Goal: Find specific page/section

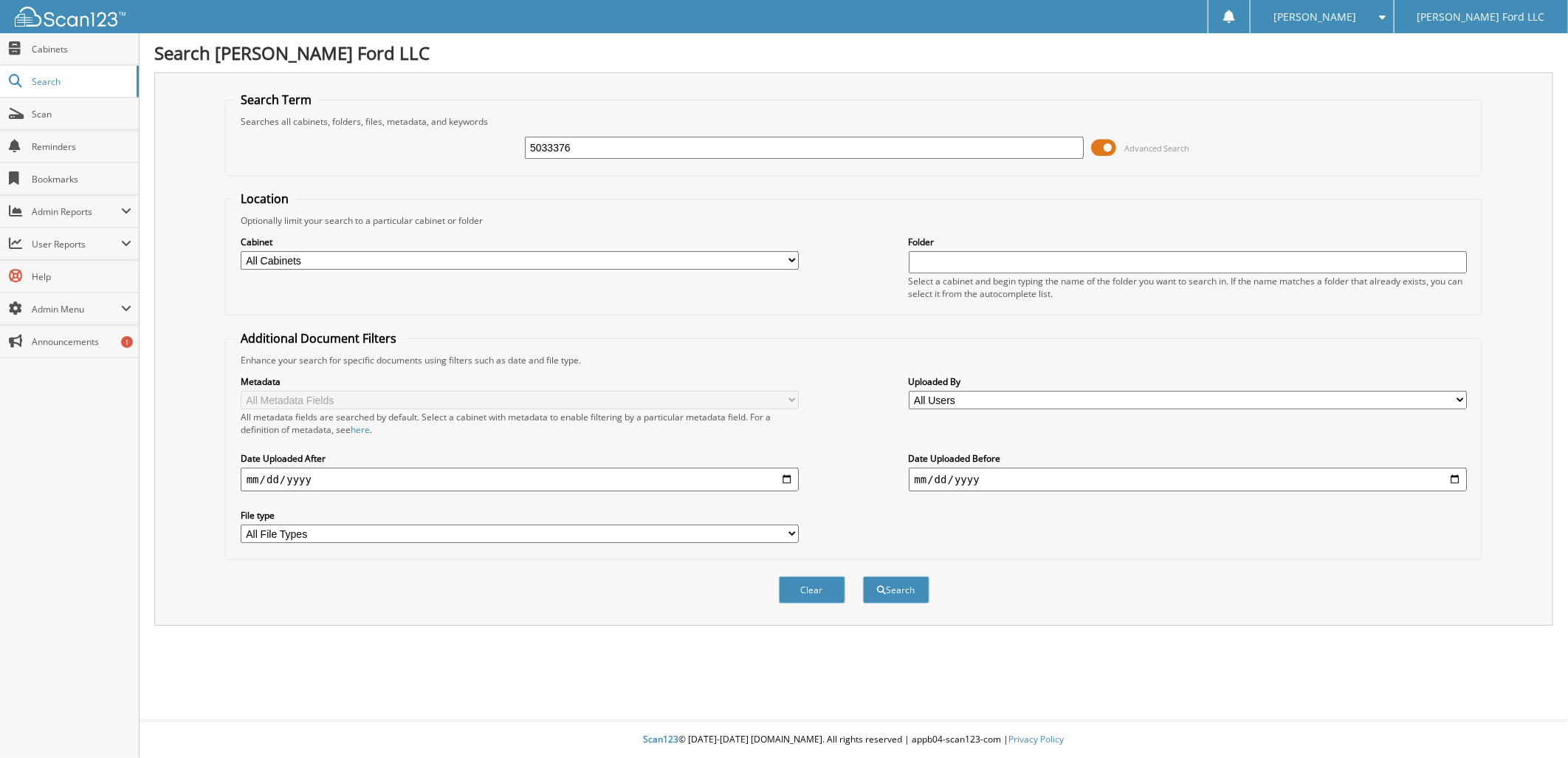
type input "5033376"
click at [863, 576] on button "Search" at bounding box center [897, 589] width 67 height 27
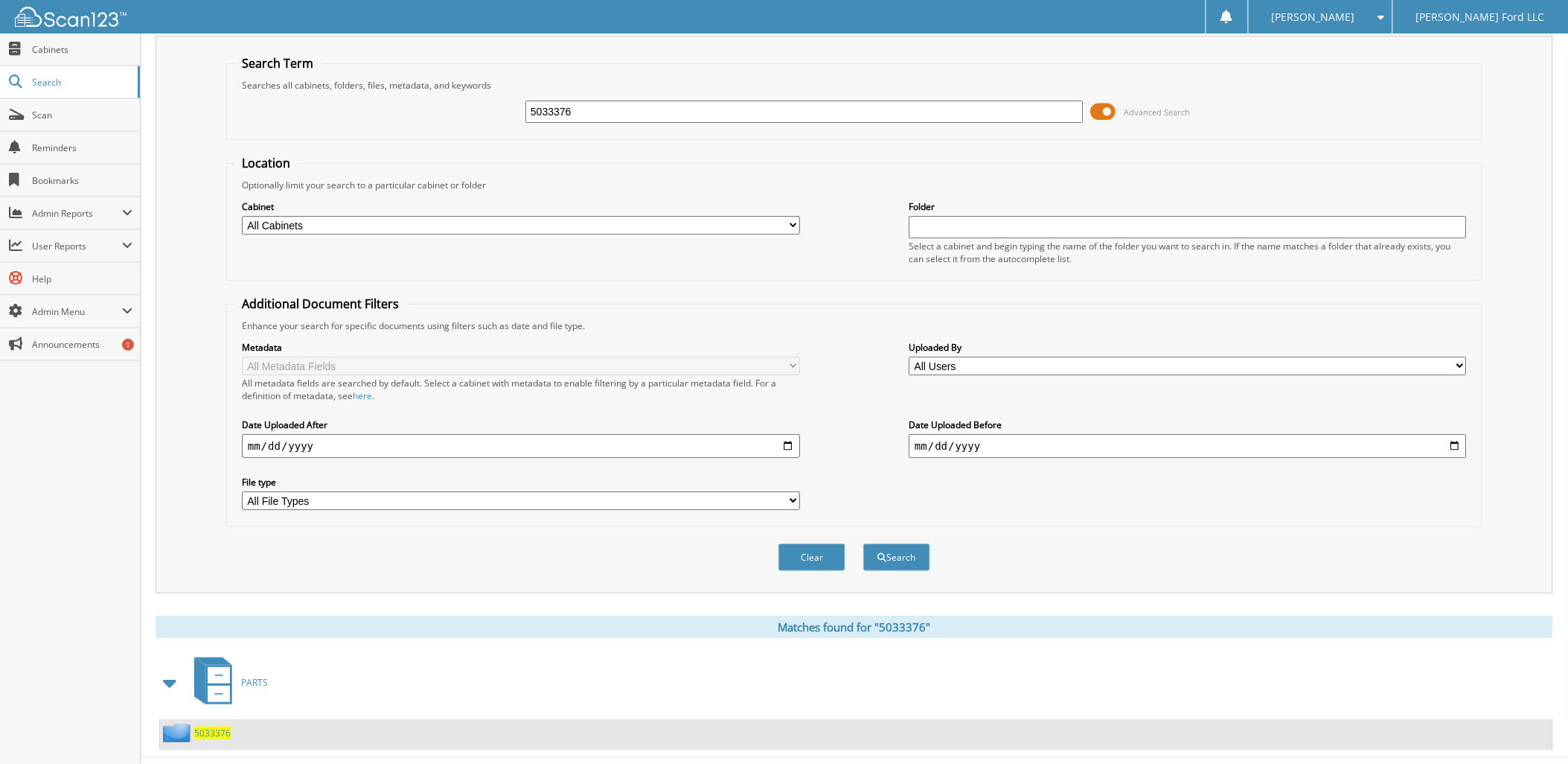
scroll to position [54, 0]
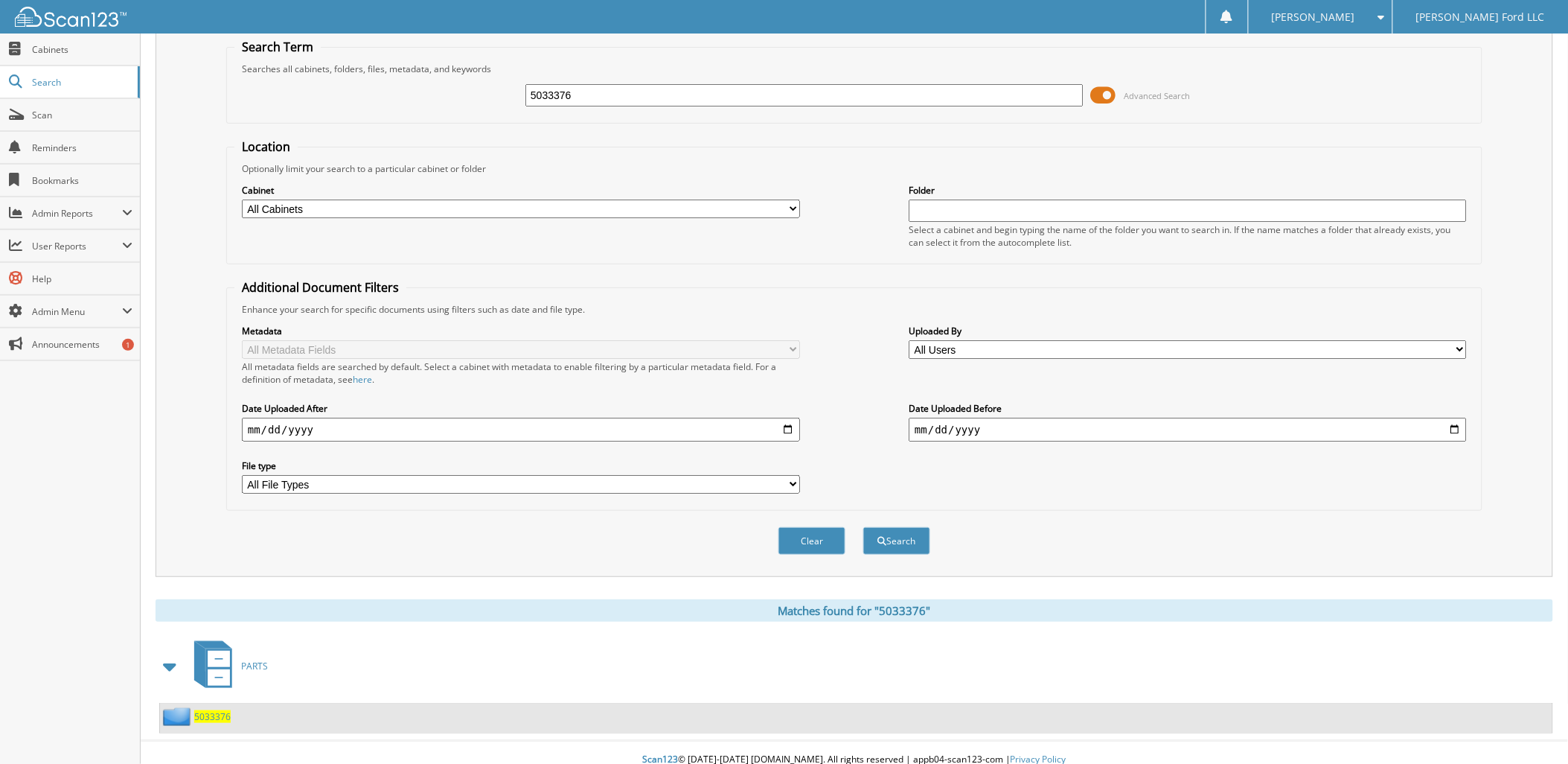
click at [222, 710] on span "5033376" at bounding box center [212, 716] width 36 height 13
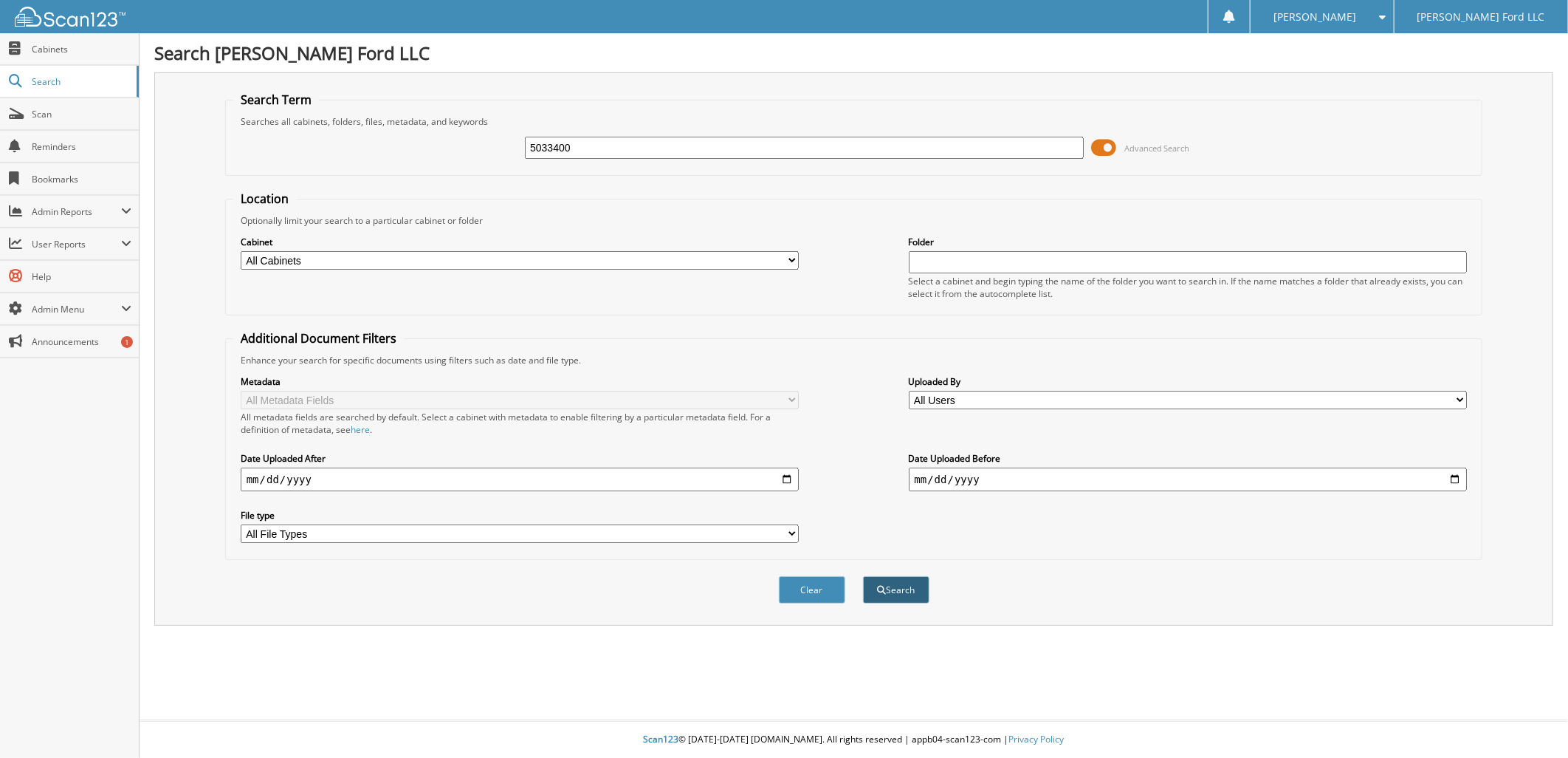
type input "5033400"
click at [912, 586] on button "Search" at bounding box center [897, 589] width 67 height 27
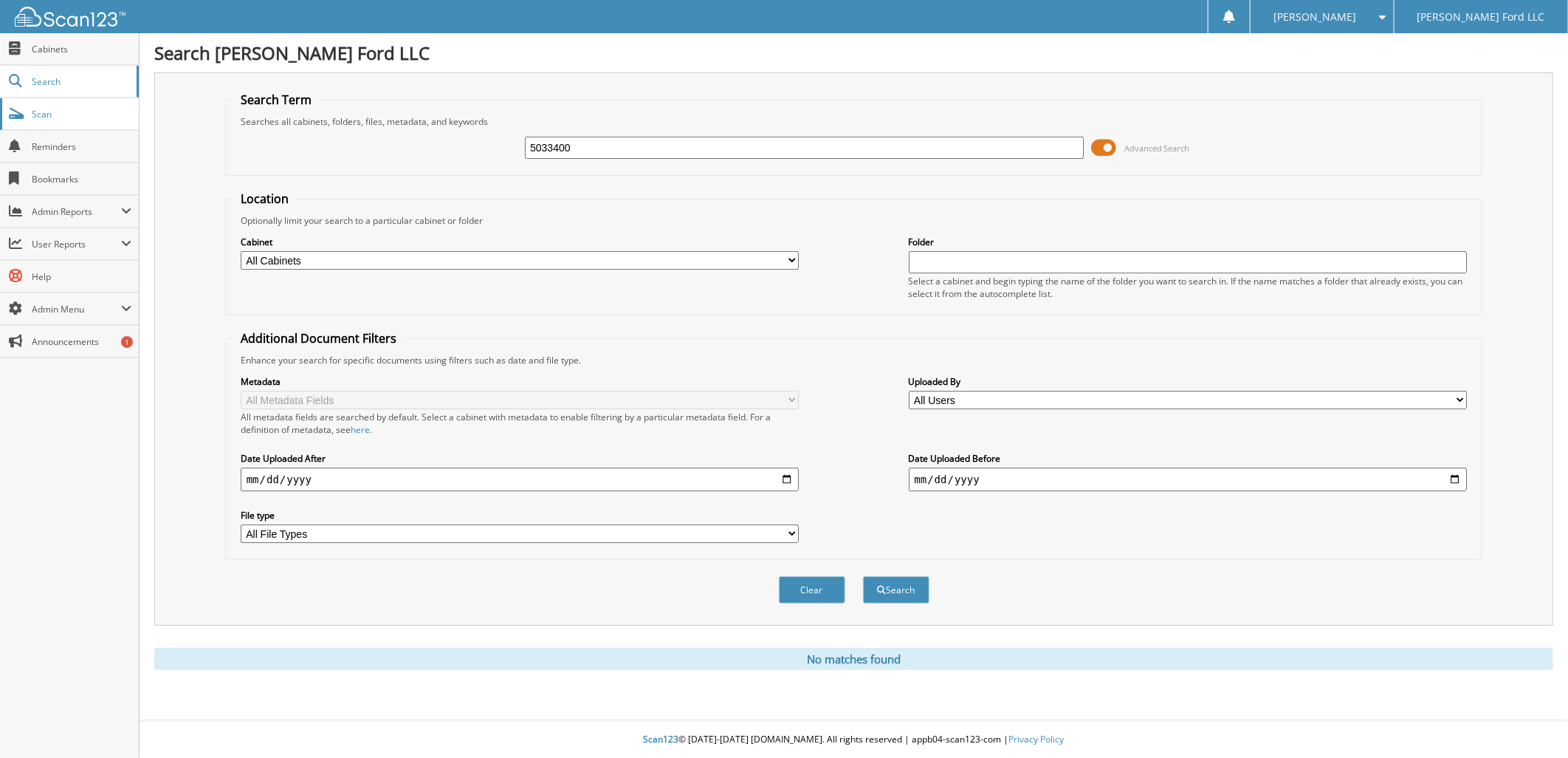
click at [37, 113] on span "Scan" at bounding box center [82, 114] width 100 height 12
